Goal: Navigation & Orientation: Find specific page/section

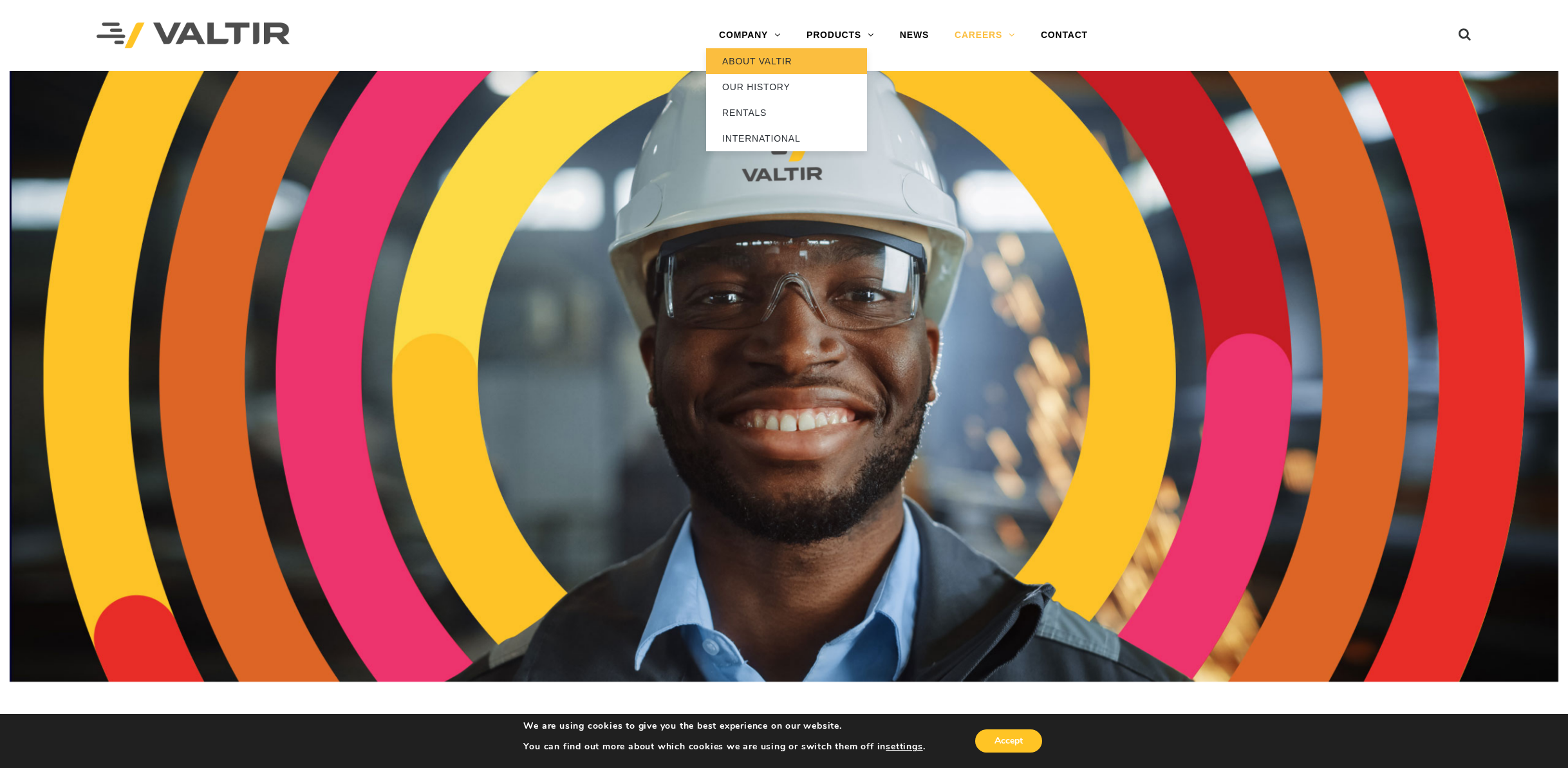
click at [745, 60] on link "ABOUT VALTIR" at bounding box center [787, 61] width 161 height 26
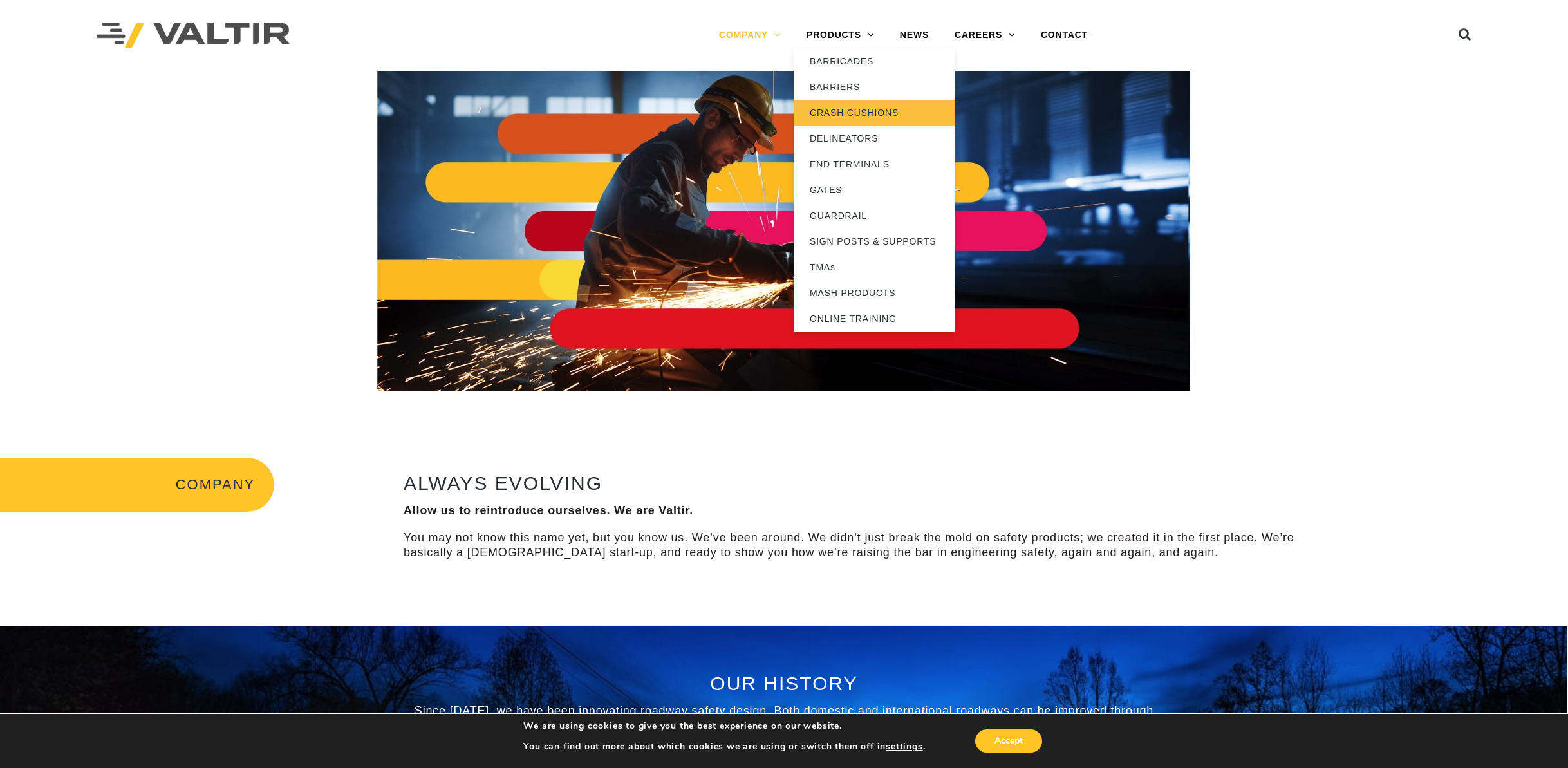
click at [862, 111] on link "CRASH CUSHIONS" at bounding box center [874, 112] width 161 height 26
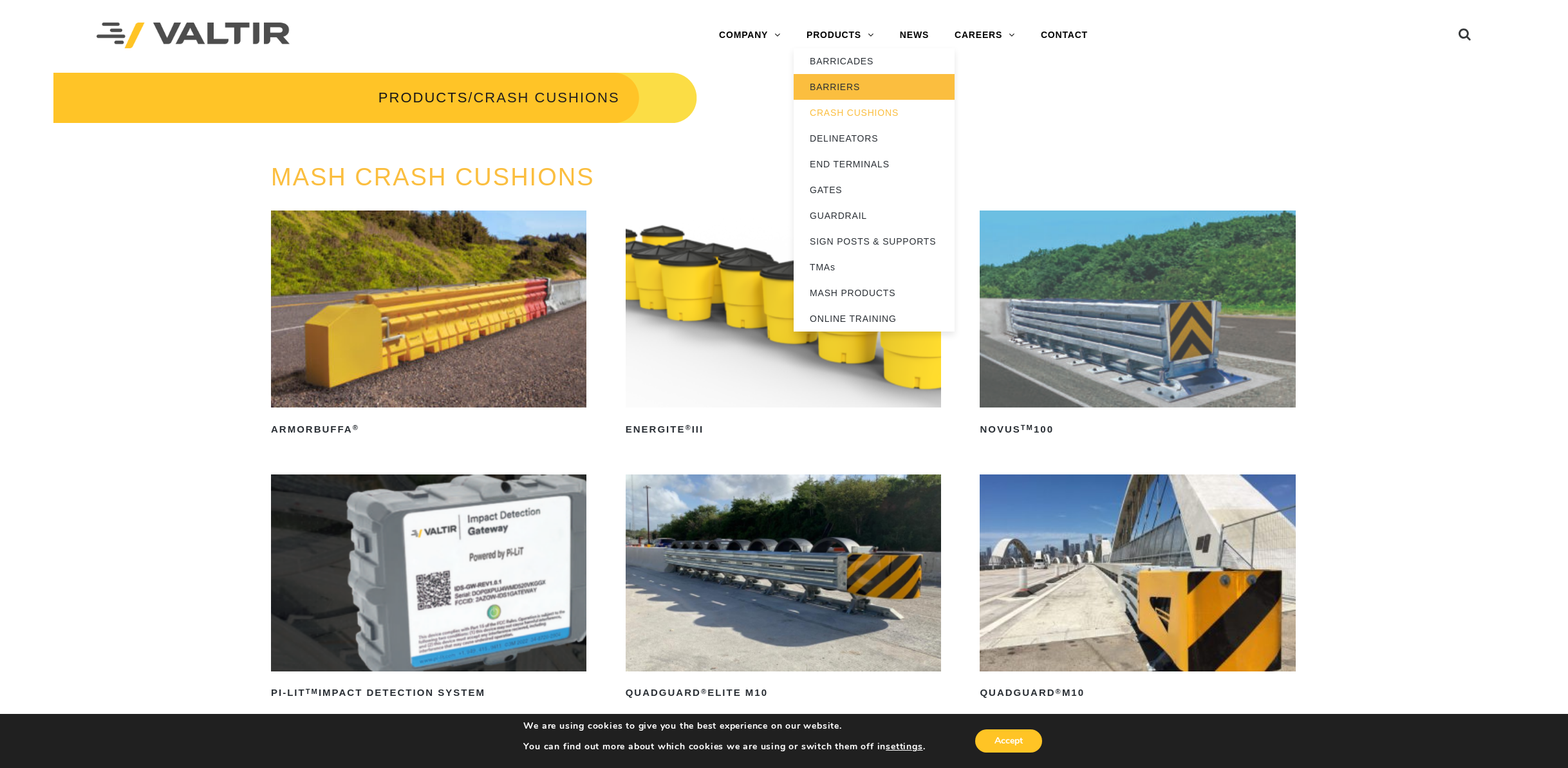
click at [850, 90] on link "BARRIERS" at bounding box center [874, 86] width 161 height 26
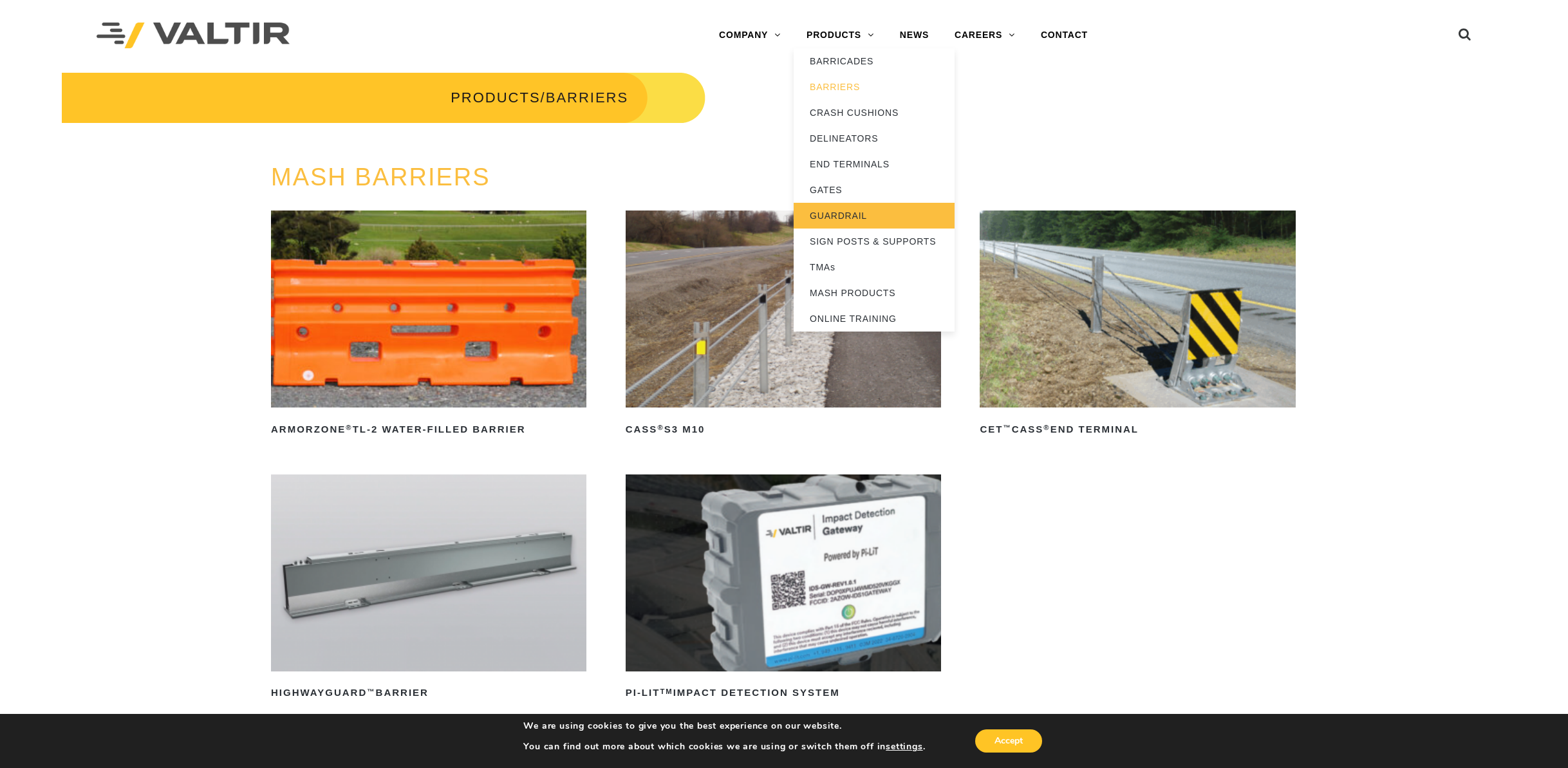
click at [862, 215] on link "GUARDRAIL" at bounding box center [874, 215] width 161 height 26
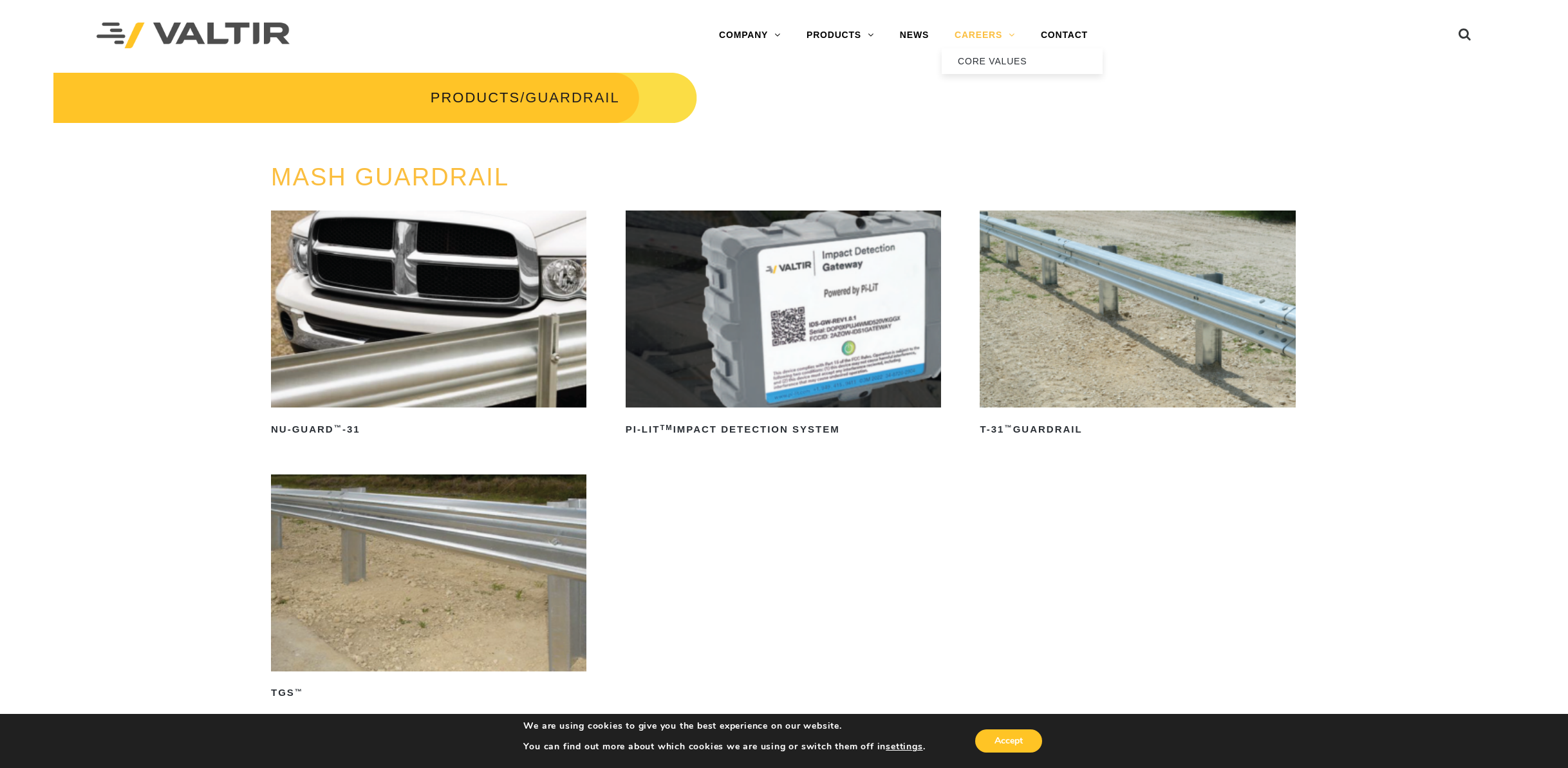
click at [984, 26] on link "CAREERS" at bounding box center [985, 35] width 86 height 26
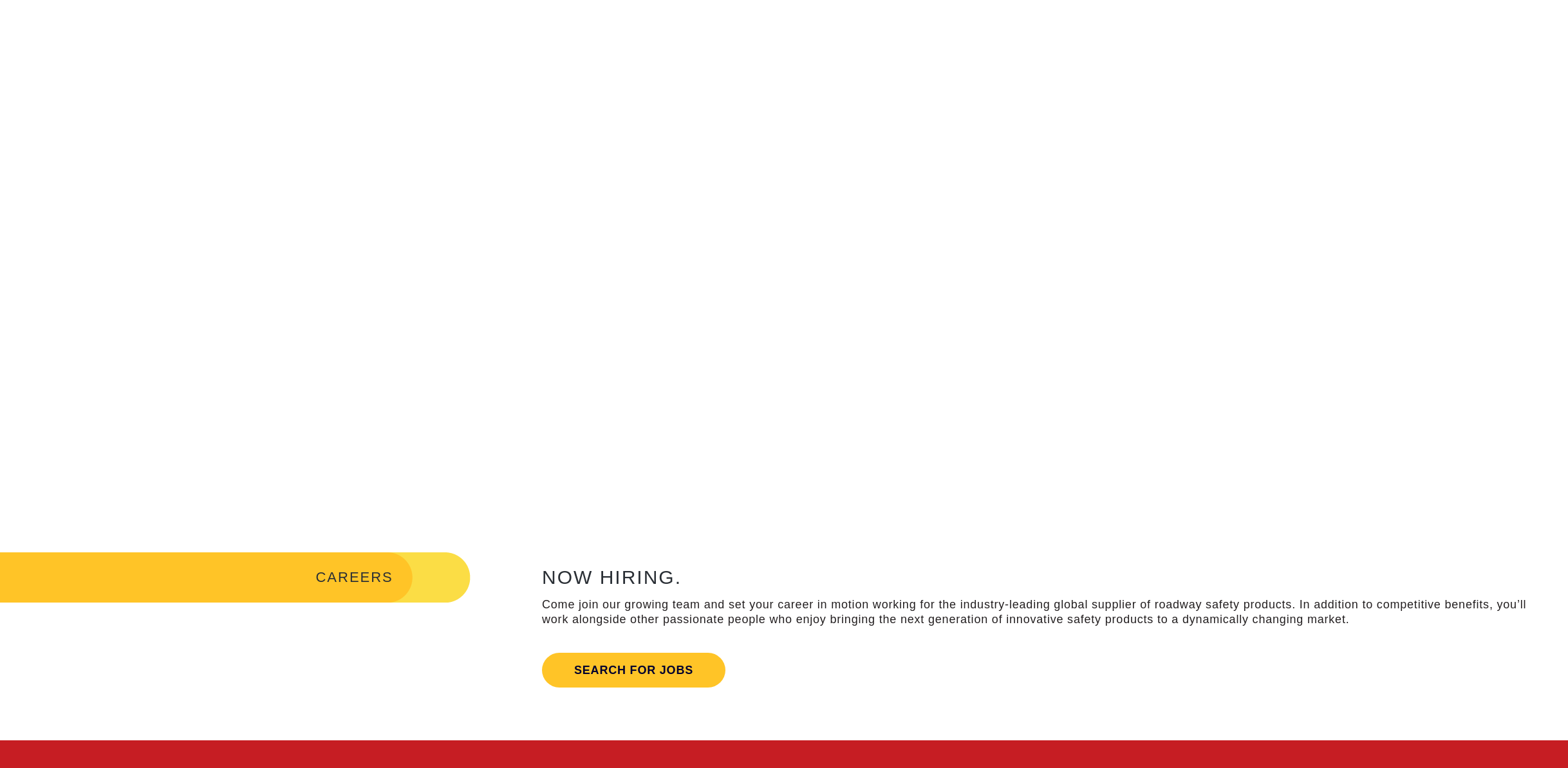
scroll to position [386, 0]
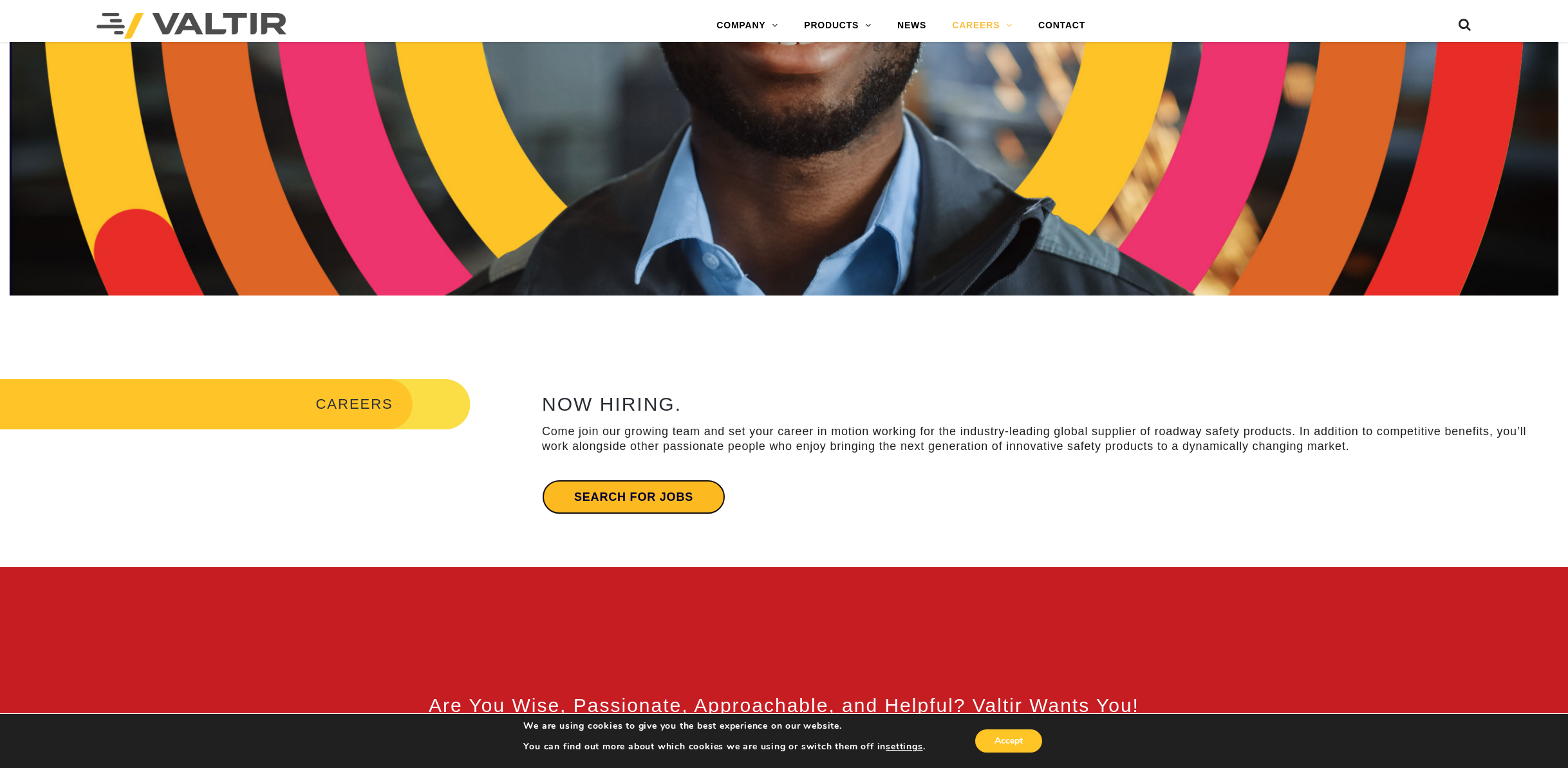
click at [661, 491] on link "Search for jobs" at bounding box center [634, 497] width 184 height 35
